Goal: Task Accomplishment & Management: Manage account settings

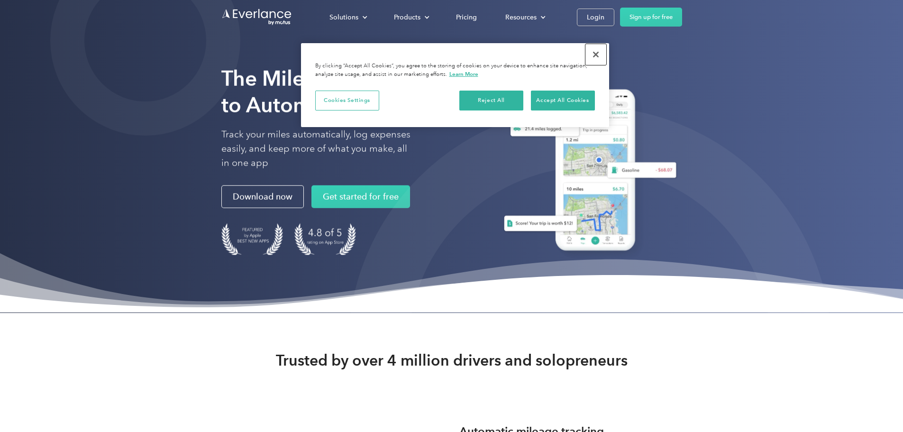
click at [592, 54] on button "Close" at bounding box center [596, 54] width 21 height 21
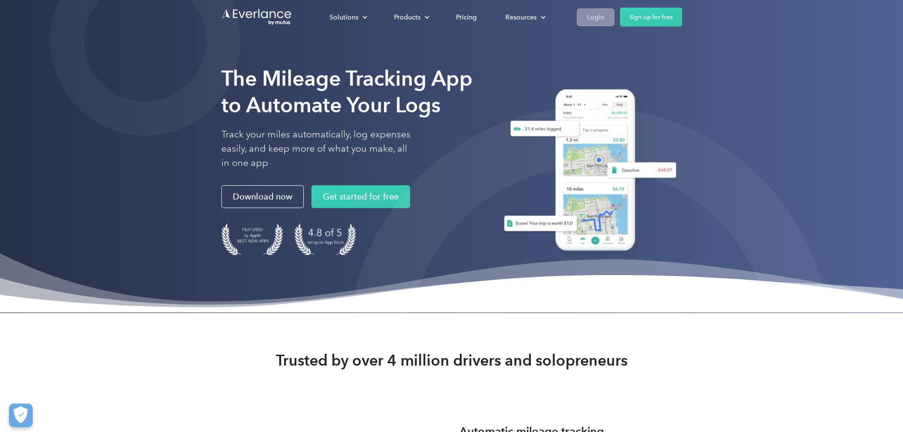
click at [604, 18] on div "Login" at bounding box center [596, 17] width 18 height 12
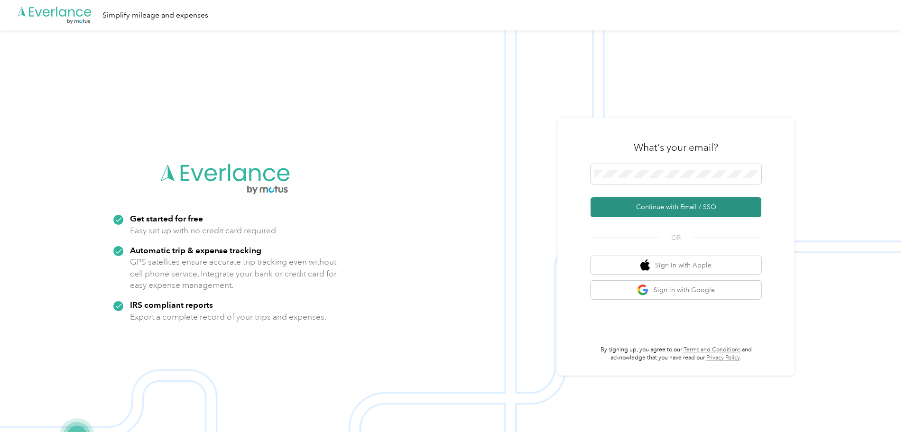
click at [653, 207] on button "Continue with Email / SSO" at bounding box center [675, 207] width 171 height 20
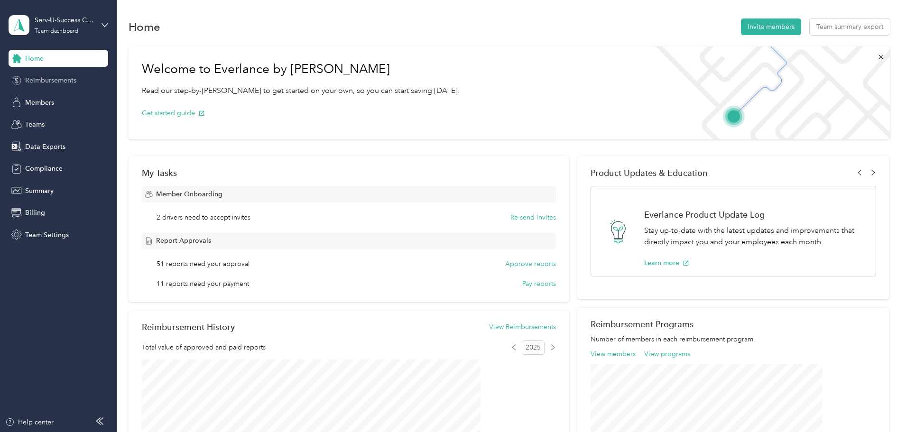
click at [53, 85] on span "Reimbursements" at bounding box center [50, 80] width 51 height 10
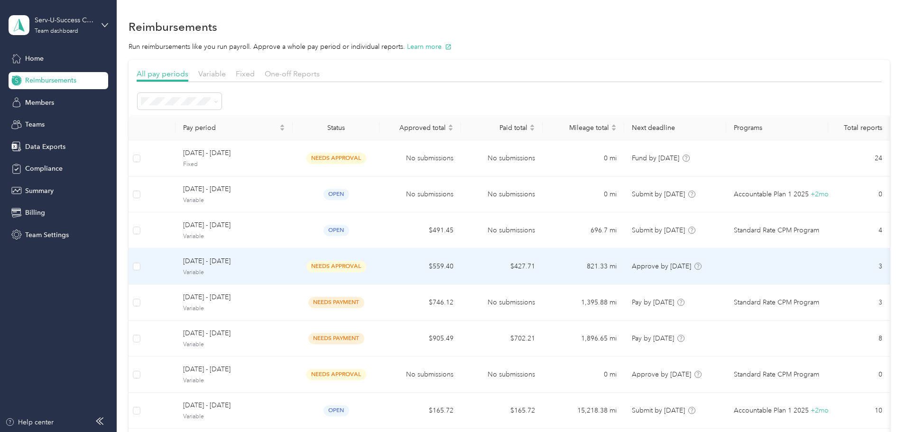
click at [287, 278] on td "[DATE] - [DATE] Variable" at bounding box center [233, 266] width 117 height 36
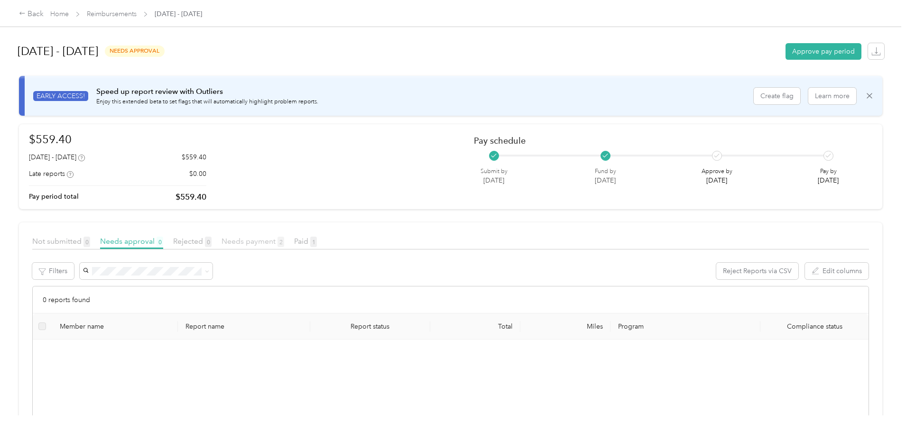
click at [284, 240] on span "Needs payment 2" at bounding box center [252, 241] width 63 height 9
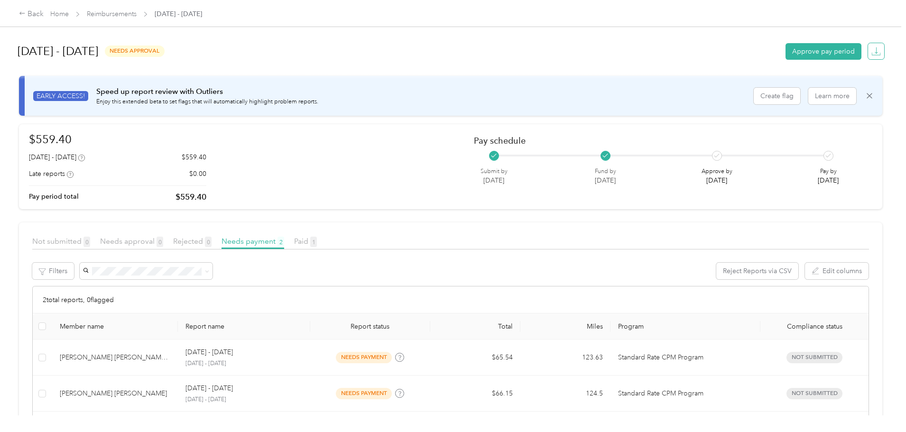
click at [869, 56] on span "button" at bounding box center [875, 51] width 13 height 13
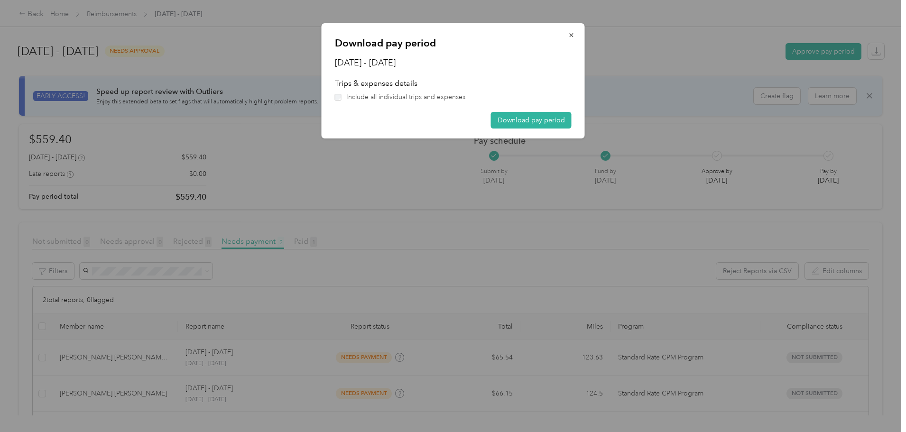
click at [384, 96] on span "Include all individual trips and expenses" at bounding box center [405, 97] width 119 height 10
click at [528, 122] on button "Download pay period" at bounding box center [531, 120] width 81 height 17
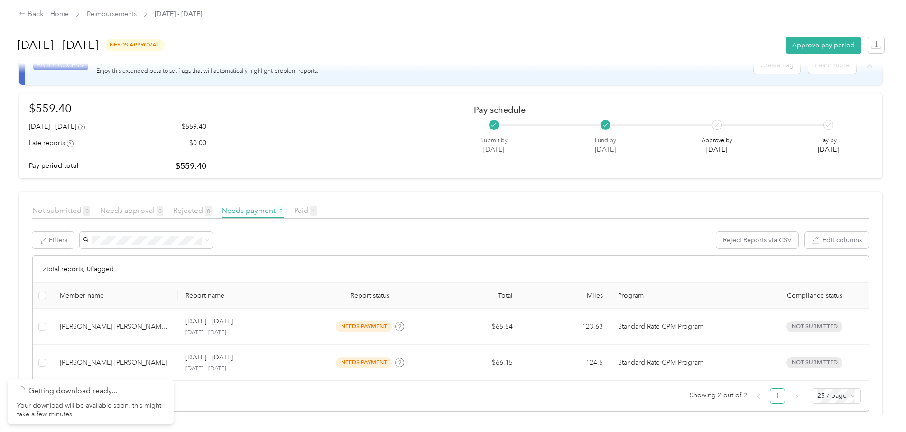
scroll to position [47, 0]
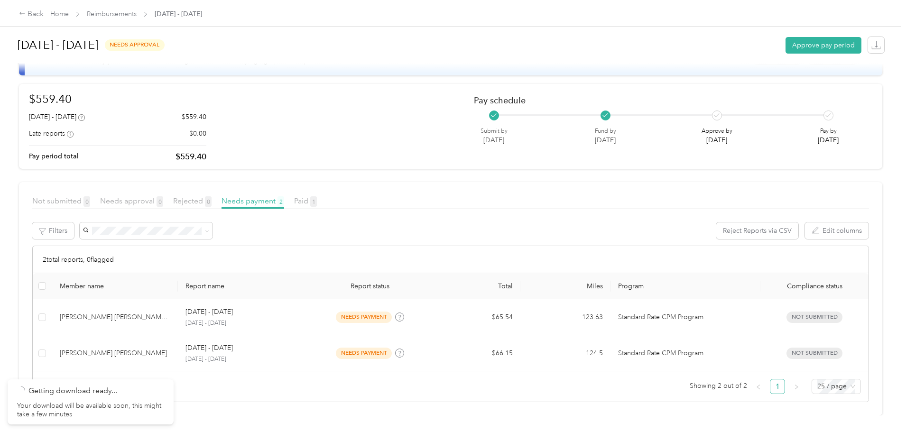
click at [116, 389] on p "Getting download ready..." at bounding box center [96, 391] width 136 height 12
